Goal: Navigation & Orientation: Find specific page/section

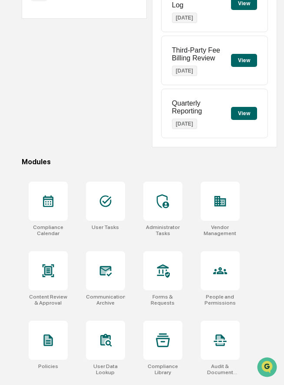
scroll to position [141, 0]
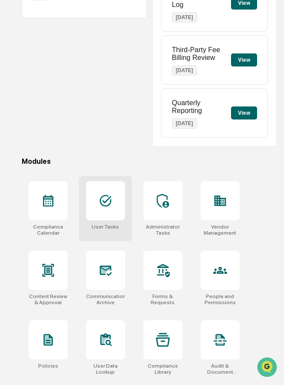
click at [90, 207] on div at bounding box center [105, 200] width 39 height 39
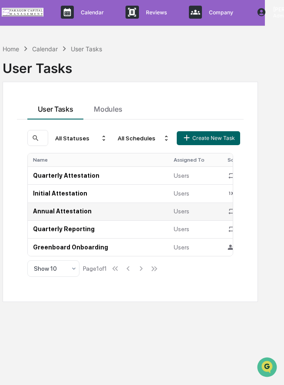
scroll to position [1, 0]
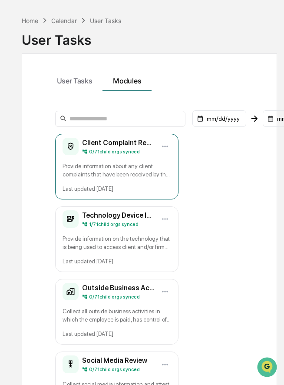
scroll to position [36, 0]
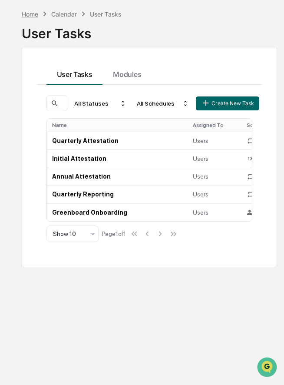
click at [33, 13] on div "Home" at bounding box center [30, 13] width 17 height 7
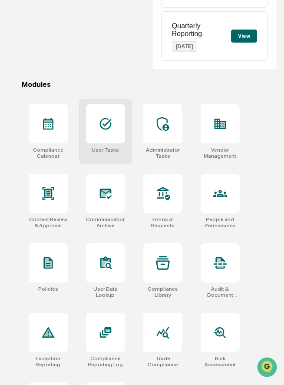
scroll to position [225, 0]
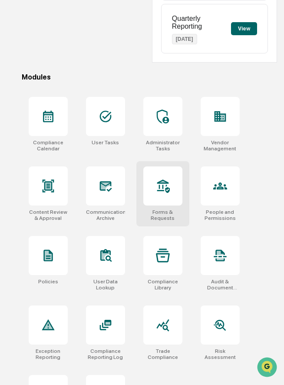
click at [160, 203] on div at bounding box center [162, 185] width 39 height 39
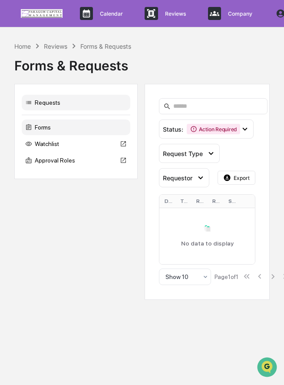
click at [60, 128] on div "Forms" at bounding box center [76, 127] width 109 height 16
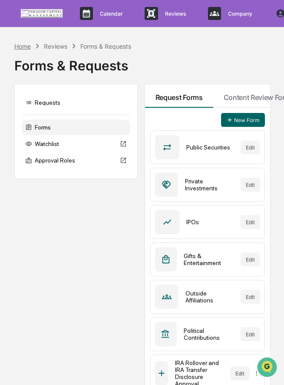
click at [25, 46] on div "Home" at bounding box center [22, 46] width 17 height 7
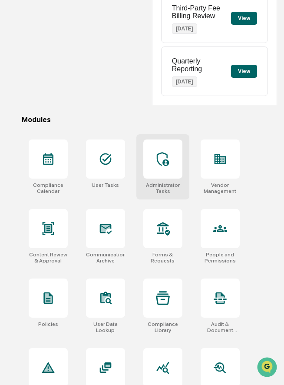
scroll to position [277, 0]
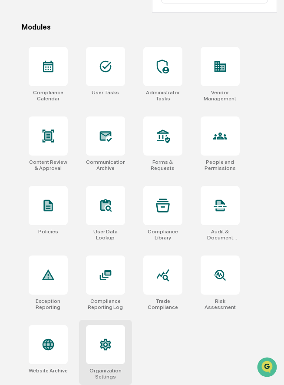
click at [108, 329] on div at bounding box center [105, 344] width 39 height 39
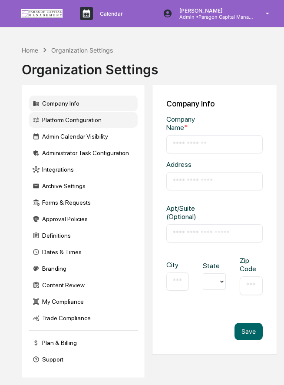
type input "**********"
type input "******"
type input "*****"
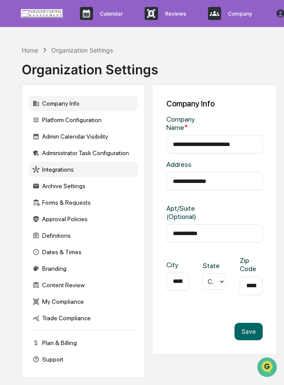
click at [60, 168] on div "Integrations" at bounding box center [83, 170] width 109 height 16
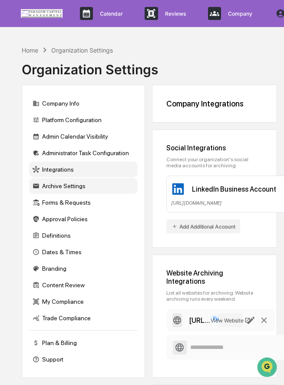
click at [53, 185] on div "Archive Settings" at bounding box center [83, 186] width 109 height 16
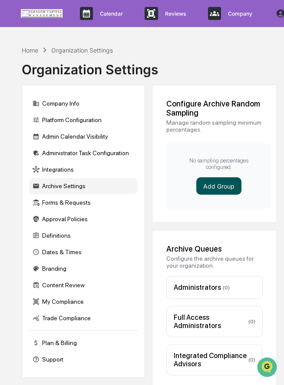
click at [213, 182] on button "Add Group" at bounding box center [218, 185] width 45 height 17
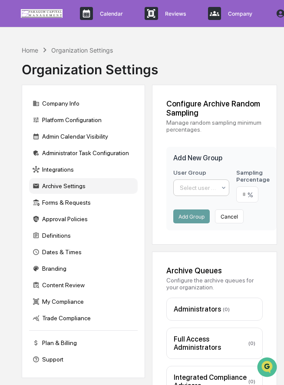
click at [214, 187] on div at bounding box center [198, 187] width 36 height 9
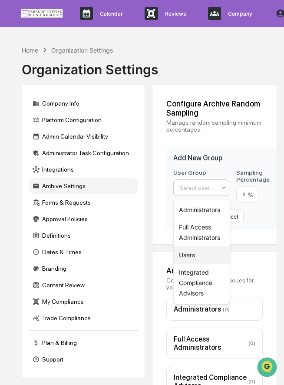
click at [200, 257] on div "Users" at bounding box center [202, 254] width 56 height 17
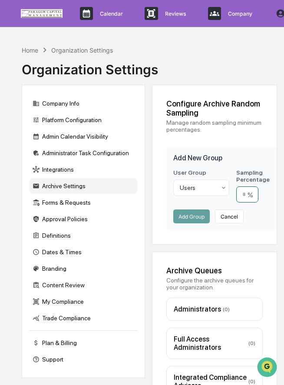
click at [246, 196] on input "number" at bounding box center [247, 194] width 22 height 16
type input "**"
click at [191, 217] on button "Add Group" at bounding box center [191, 216] width 36 height 14
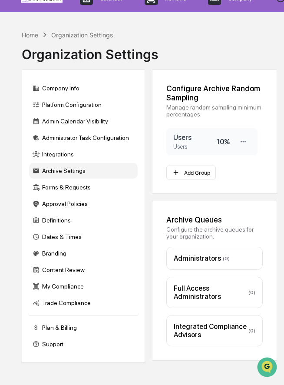
scroll to position [10, 0]
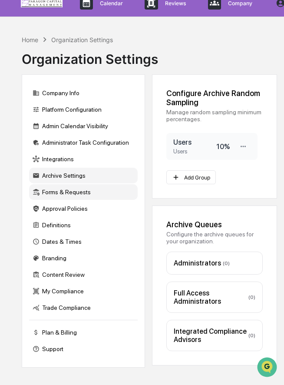
click at [59, 198] on div "Forms & Requests" at bounding box center [83, 192] width 109 height 16
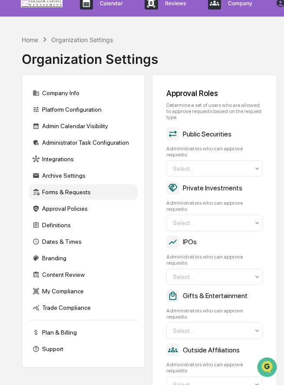
scroll to position [0, 0]
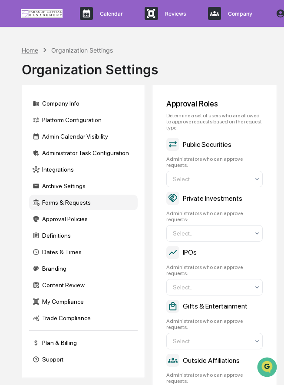
click at [34, 52] on div "Home" at bounding box center [30, 49] width 17 height 7
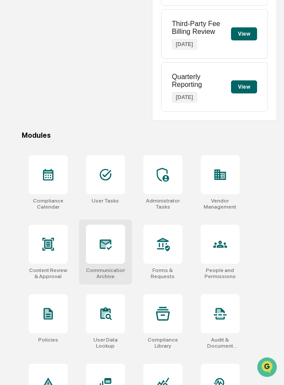
scroll to position [174, 0]
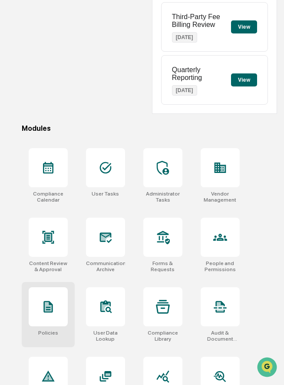
click at [48, 311] on icon at bounding box center [48, 306] width 7 height 9
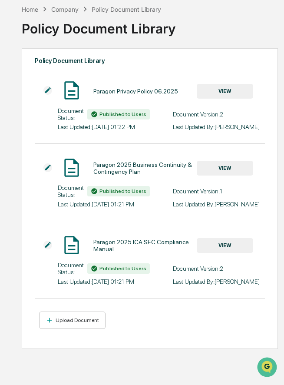
scroll to position [41, 0]
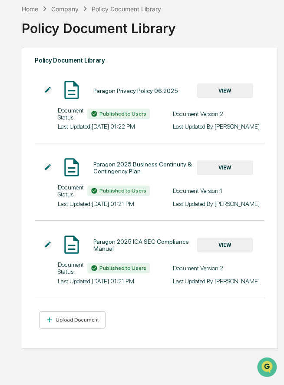
click at [26, 10] on div "Home" at bounding box center [30, 8] width 17 height 7
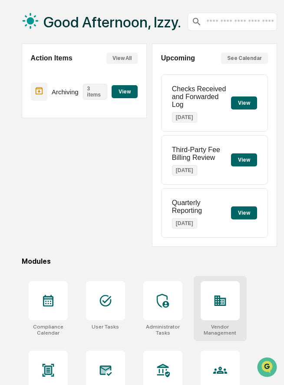
click at [222, 294] on div at bounding box center [220, 300] width 39 height 39
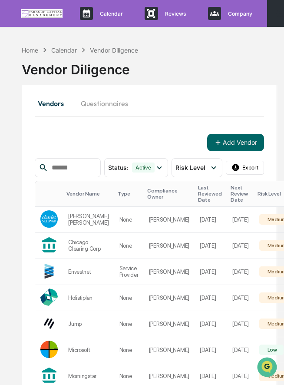
click at [276, 14] on icon at bounding box center [281, 14] width 10 height 10
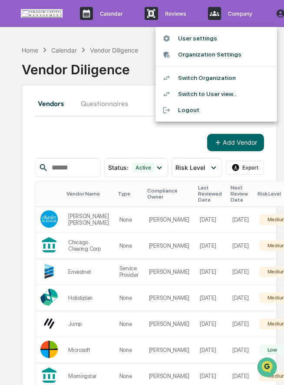
click at [203, 78] on li "Switch Organization" at bounding box center [216, 78] width 122 height 16
